Goal: Communication & Community: Participate in discussion

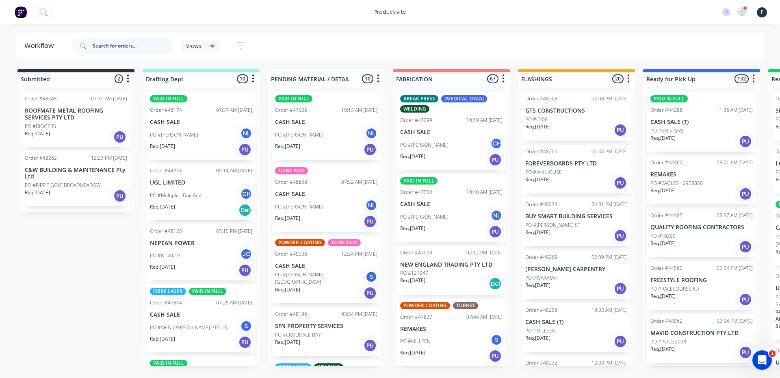
click at [145, 48] on input "text" at bounding box center [133, 46] width 80 height 16
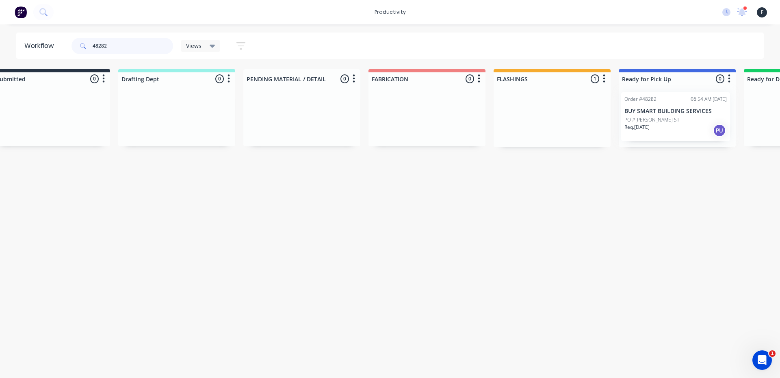
drag, startPoint x: 578, startPoint y: 113, endPoint x: 681, endPoint y: 114, distance: 103.7
click at [681, 114] on div "Submitted 0 Sort By Created date Required date Order number Customer name Most …" at bounding box center [648, 108] width 1356 height 78
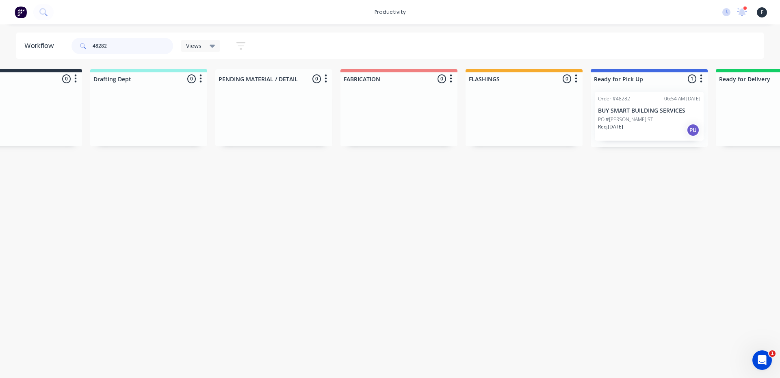
type input "48282"
click at [664, 116] on div "PO #[PERSON_NAME] ST" at bounding box center [649, 119] width 102 height 7
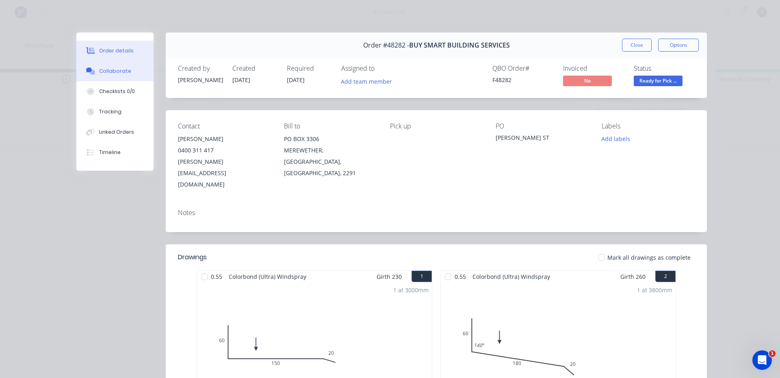
click at [97, 67] on button "Collaborate" at bounding box center [114, 71] width 77 height 20
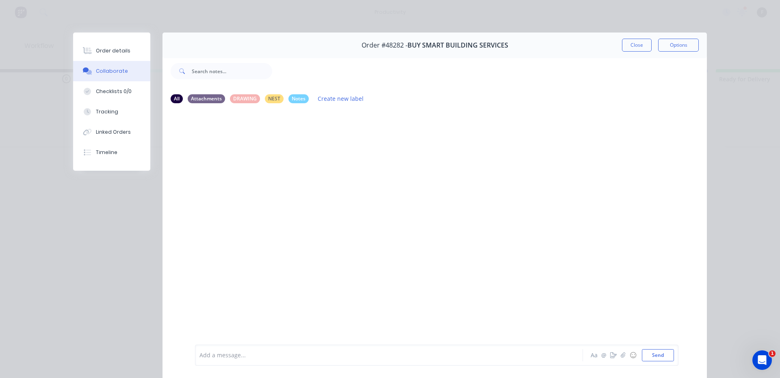
click at [363, 348] on div "Add a message... Aa @ ☺ Send" at bounding box center [437, 355] width 484 height 21
click at [371, 355] on div at bounding box center [378, 355] width 356 height 9
click at [633, 44] on button "Close" at bounding box center [637, 45] width 30 height 13
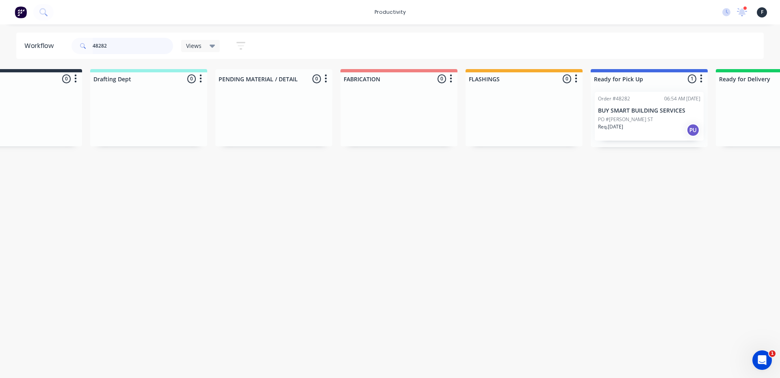
click at [133, 44] on input "48282" at bounding box center [133, 46] width 80 height 16
click at [130, 53] on input "48282" at bounding box center [133, 46] width 80 height 16
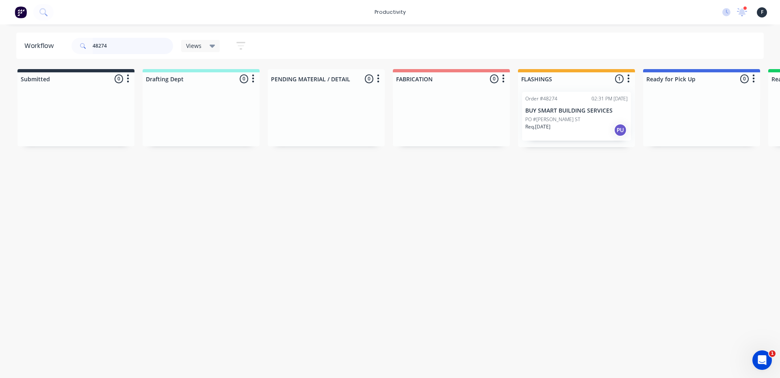
drag, startPoint x: 591, startPoint y: 133, endPoint x: 683, endPoint y: 141, distance: 92.2
click at [674, 141] on div "Submitted 0 Sort By Created date Required date Order number Customer name Most …" at bounding box center [672, 108] width 1356 height 78
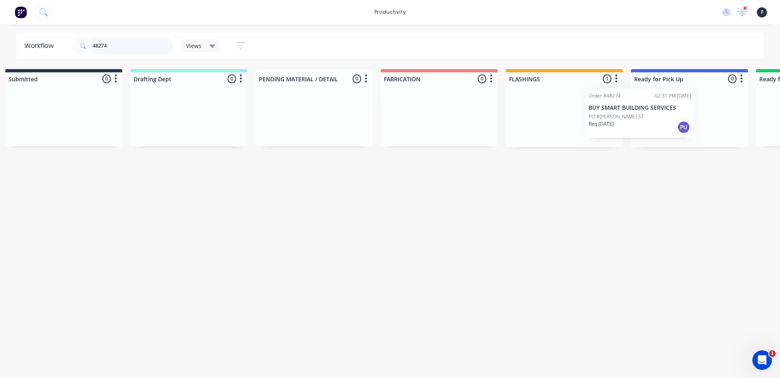
scroll to position [0, 16]
drag, startPoint x: 607, startPoint y: 119, endPoint x: 687, endPoint y: 117, distance: 79.7
click at [687, 117] on div "Submitted 0 Sort By Created date Required date Order number Customer name Most …" at bounding box center [657, 108] width 1356 height 78
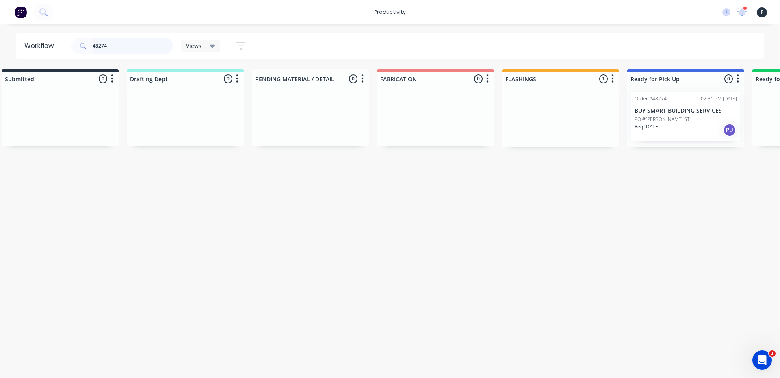
type input "48274"
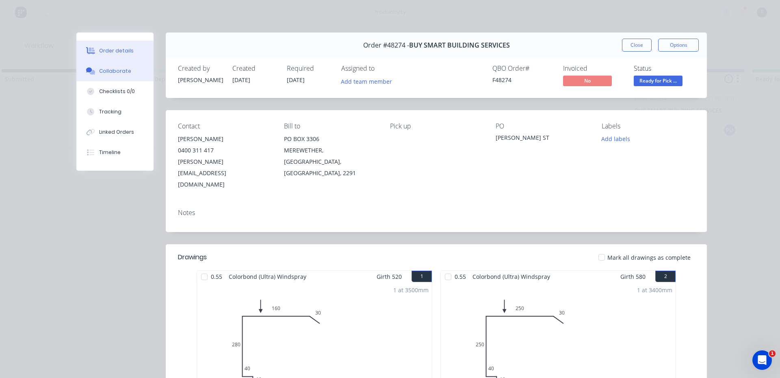
click at [100, 66] on button "Collaborate" at bounding box center [114, 71] width 77 height 20
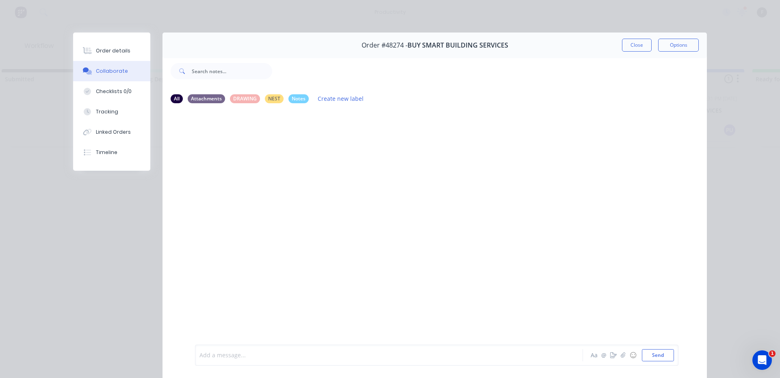
click at [480, 355] on div at bounding box center [378, 355] width 356 height 9
click at [646, 48] on button "Close" at bounding box center [637, 45] width 30 height 13
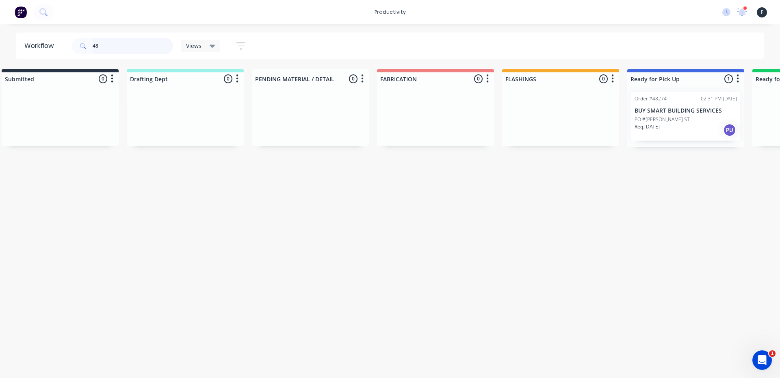
scroll to position [0, 0]
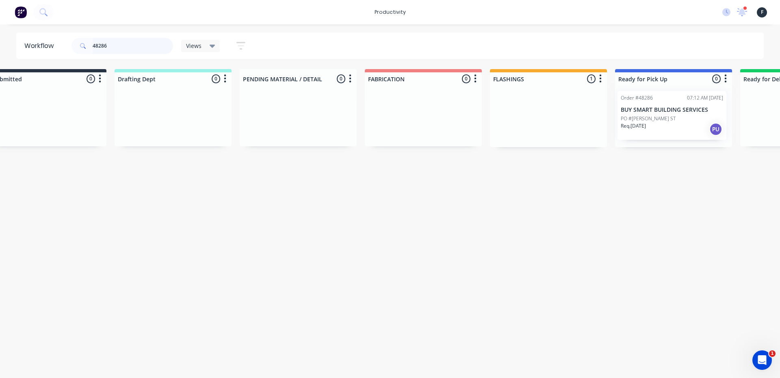
drag, startPoint x: 624, startPoint y: 122, endPoint x: 672, endPoint y: 122, distance: 48.0
click at [672, 122] on div "Submitted 0 Sort By Created date Required date Order number Customer name Most …" at bounding box center [644, 108] width 1356 height 78
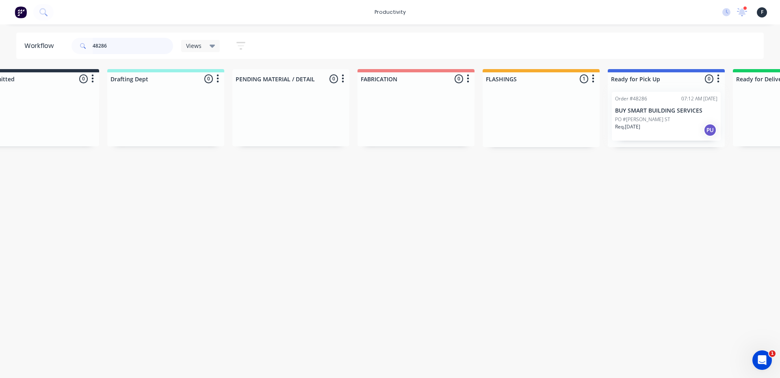
type input "48286"
click at [648, 119] on div at bounding box center [666, 116] width 117 height 62
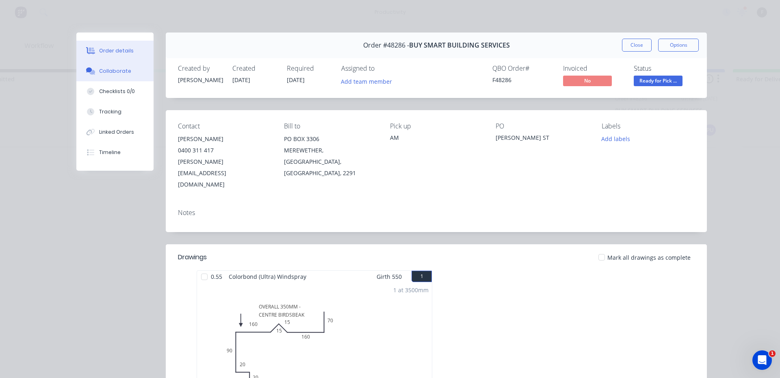
click at [125, 64] on button "Collaborate" at bounding box center [114, 71] width 77 height 20
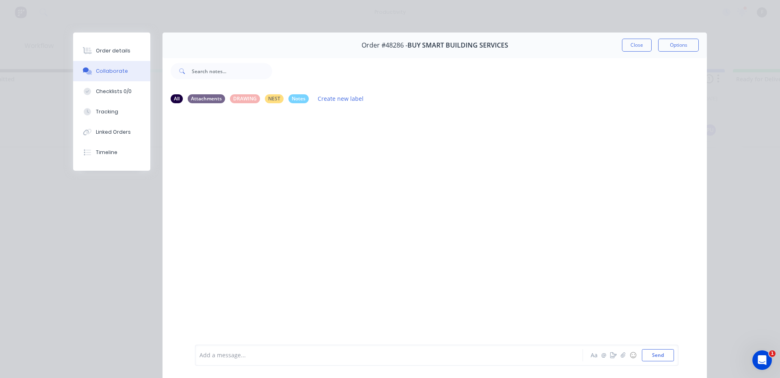
click at [283, 355] on div at bounding box center [378, 355] width 356 height 9
click at [634, 36] on div "Order #48286 - BUY SMART BUILDING SERVICES Close Options" at bounding box center [435, 46] width 545 height 26
click at [634, 41] on button "Close" at bounding box center [637, 45] width 30 height 13
